Goal: Find specific page/section: Find specific page/section

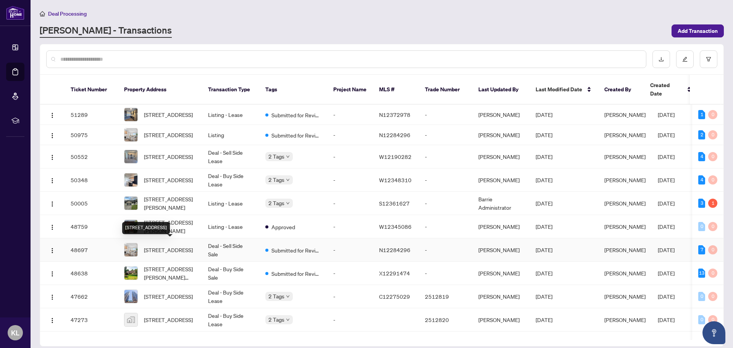
scroll to position [38, 0]
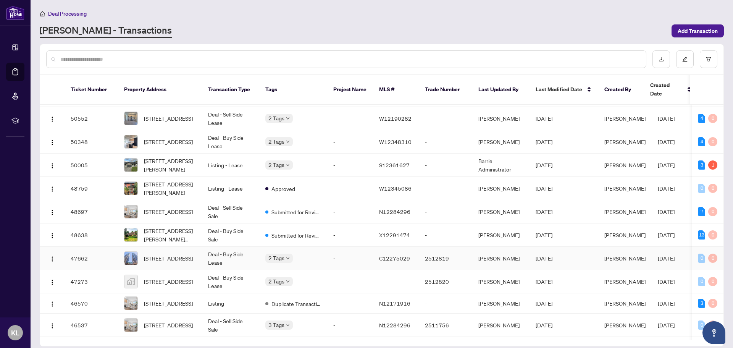
click at [170, 254] on span "[STREET_ADDRESS]" at bounding box center [168, 258] width 49 height 8
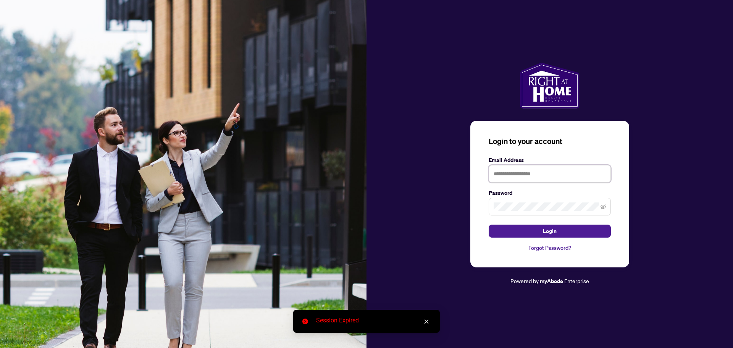
type input "**********"
click at [565, 236] on button "Login" at bounding box center [550, 230] width 122 height 13
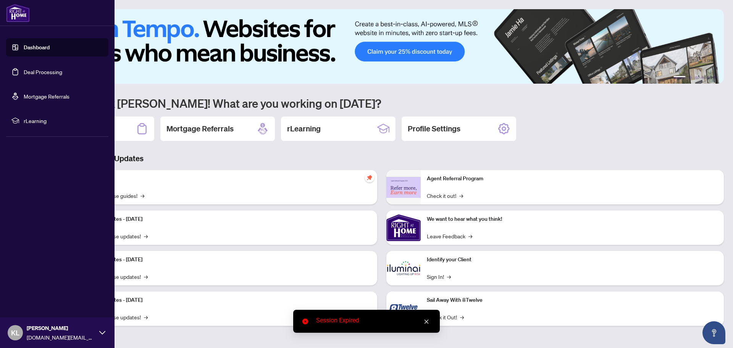
click at [24, 68] on link "Deal Processing" at bounding box center [43, 71] width 39 height 7
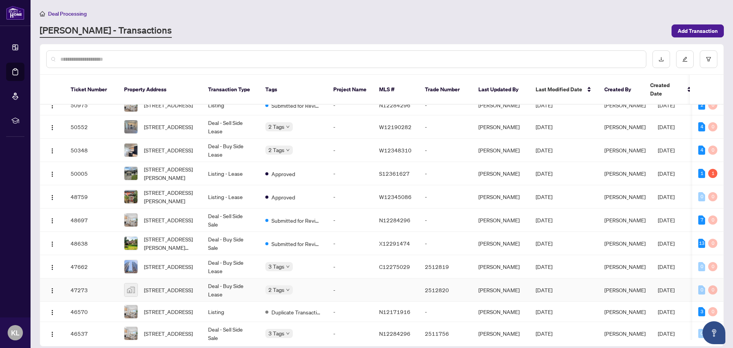
scroll to position [115, 0]
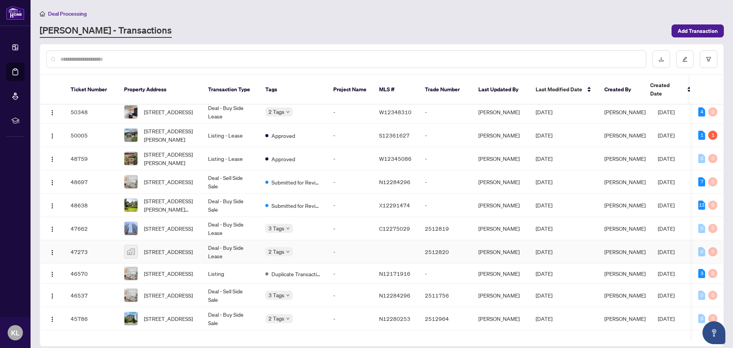
click at [168, 258] on td "[STREET_ADDRESS]" at bounding box center [160, 251] width 84 height 23
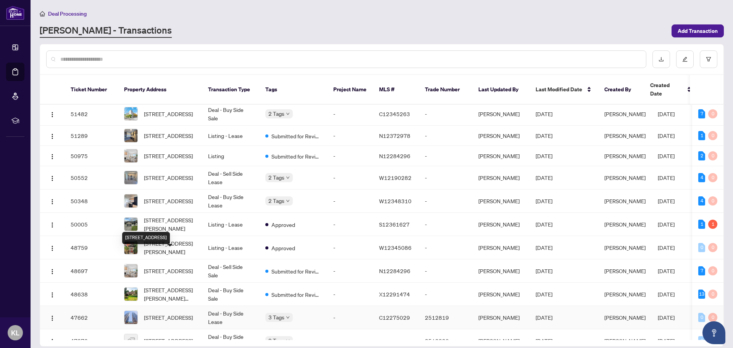
scroll to position [76, 0]
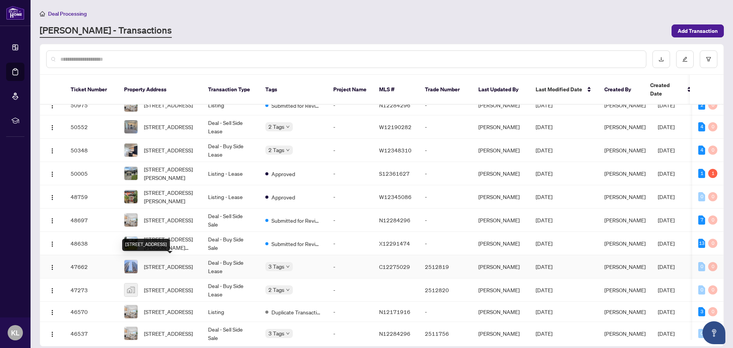
click at [190, 262] on span "[STREET_ADDRESS]" at bounding box center [168, 266] width 49 height 8
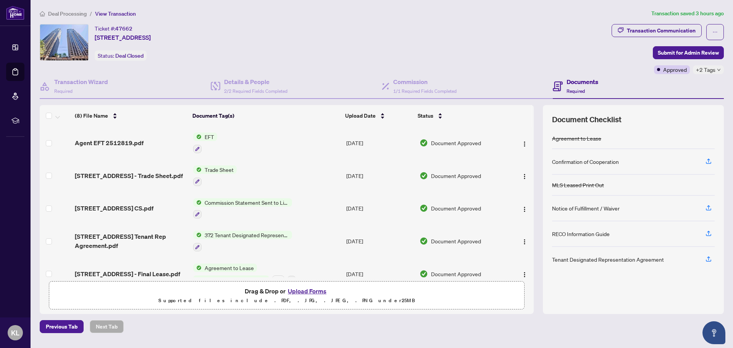
click at [161, 145] on div "Agent EFT 2512819.pdf" at bounding box center [131, 142] width 112 height 9
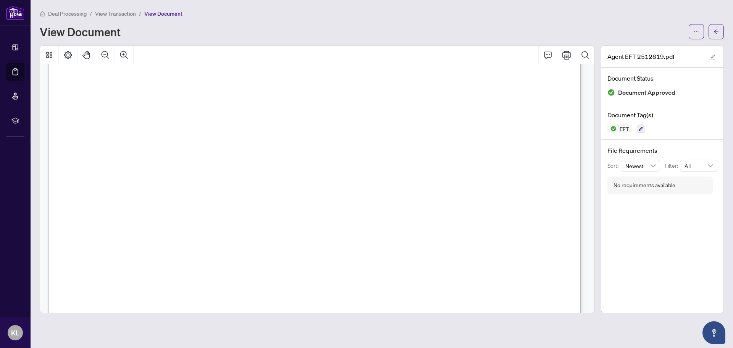
scroll to position [228, 0]
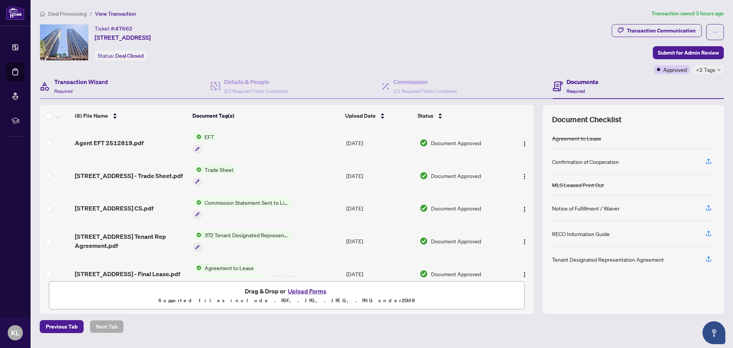
drag, startPoint x: 154, startPoint y: 90, endPoint x: 157, endPoint y: 95, distance: 5.6
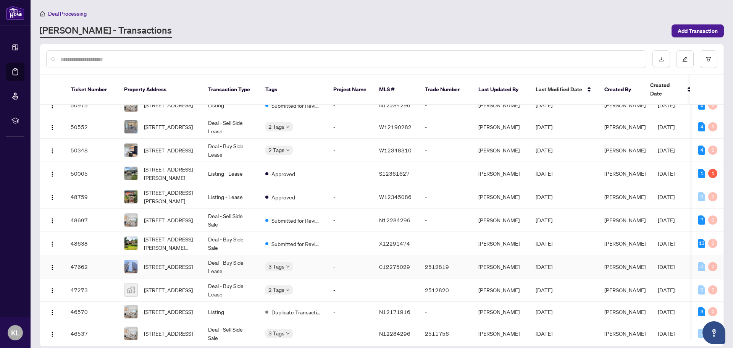
scroll to position [115, 0]
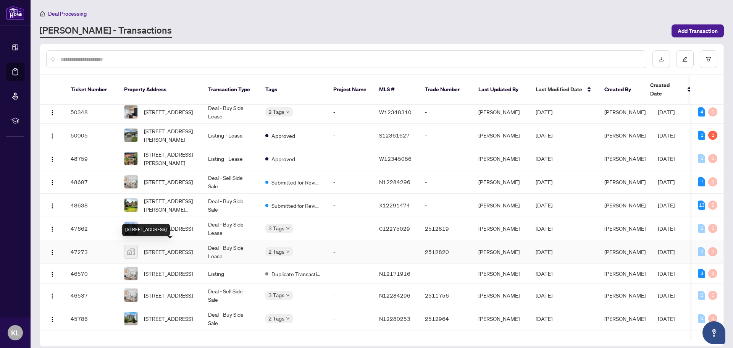
click at [183, 254] on span "[STREET_ADDRESS]" at bounding box center [168, 251] width 49 height 8
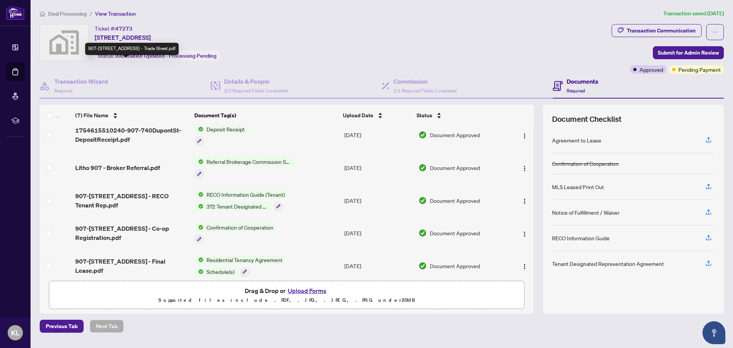
scroll to position [80, 0]
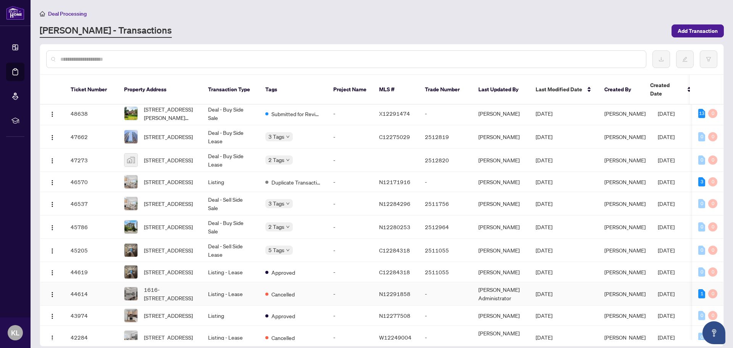
scroll to position [229, 0]
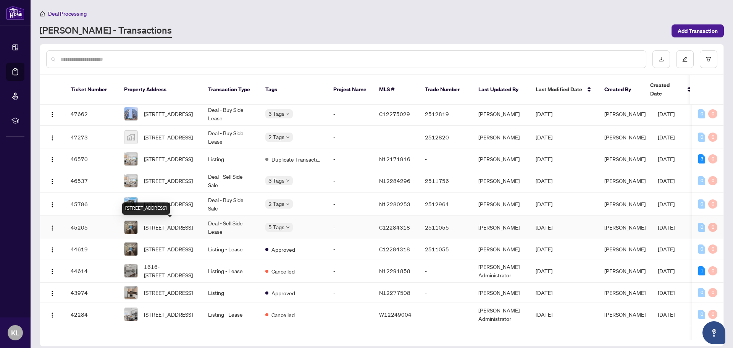
click at [174, 230] on span "[STREET_ADDRESS]" at bounding box center [168, 227] width 49 height 8
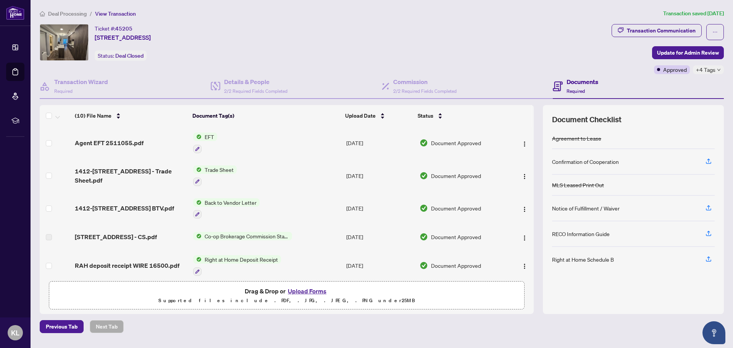
click at [258, 142] on td "EFT" at bounding box center [266, 142] width 153 height 33
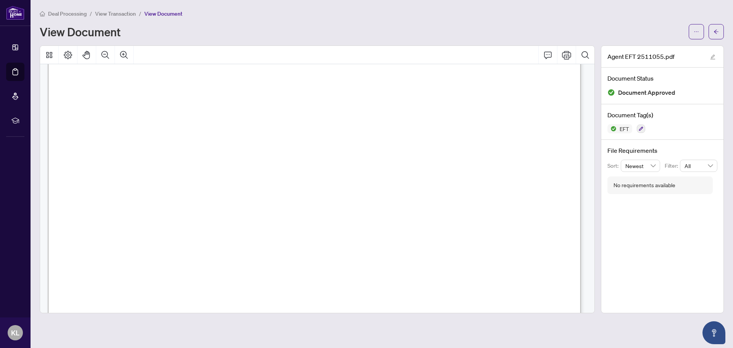
scroll to position [229, 0]
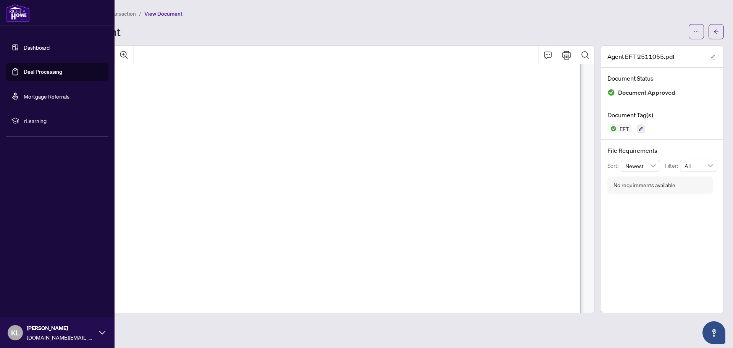
click at [24, 69] on link "Deal Processing" at bounding box center [43, 71] width 39 height 7
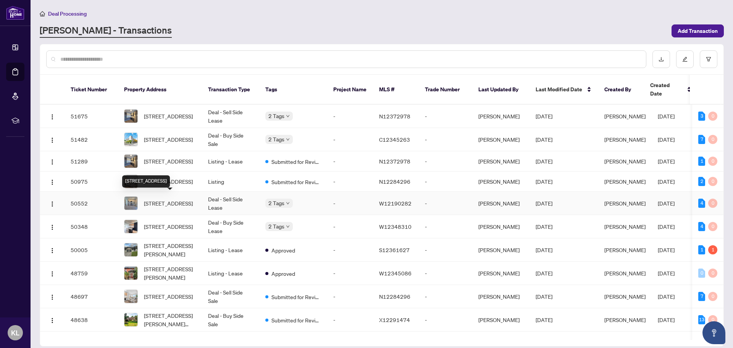
click at [179, 199] on span "[STREET_ADDRESS]" at bounding box center [168, 203] width 49 height 8
click at [355, 224] on td "-" at bounding box center [350, 226] width 46 height 23
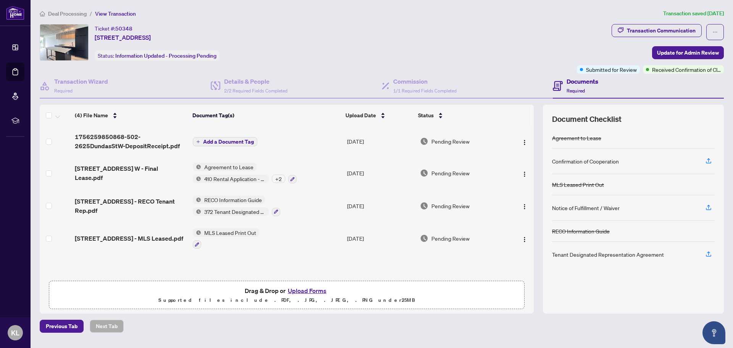
click at [465, 47] on div "Ticket #: 50348 [STREET_ADDRESS] Status: Information Updated - Processing Pendi…" at bounding box center [307, 42] width 534 height 37
click at [685, 34] on div "Transaction Communication" at bounding box center [661, 30] width 69 height 12
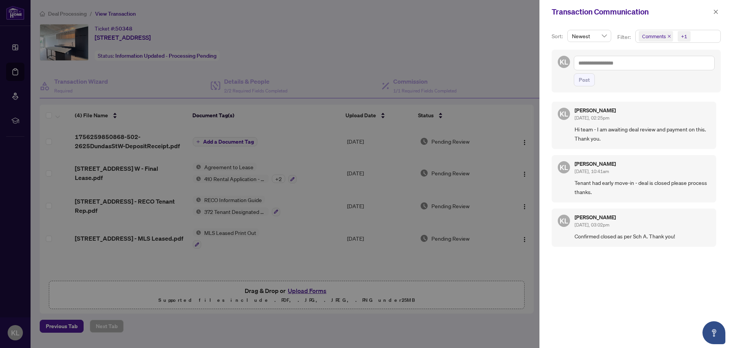
click at [459, 67] on div at bounding box center [366, 174] width 733 height 348
click at [712, 11] on button "button" at bounding box center [716, 11] width 10 height 9
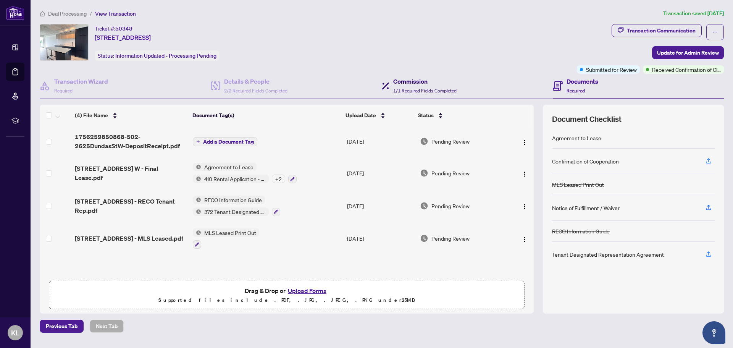
drag, startPoint x: 407, startPoint y: 92, endPoint x: 415, endPoint y: 86, distance: 10.7
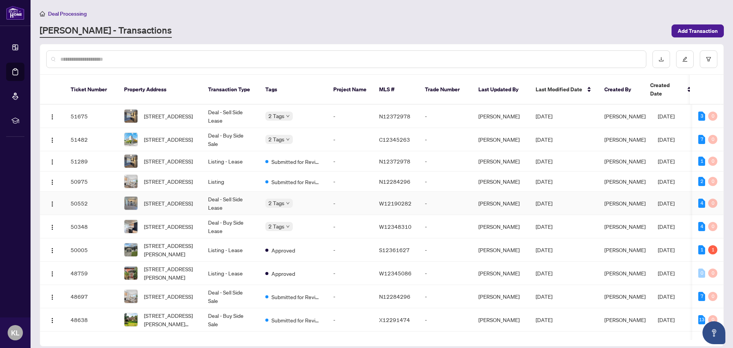
click at [235, 207] on td "Deal - Sell Side Lease" at bounding box center [230, 203] width 57 height 23
click at [193, 226] on span "[STREET_ADDRESS]" at bounding box center [168, 226] width 49 height 8
